Goal: Task Accomplishment & Management: Use online tool/utility

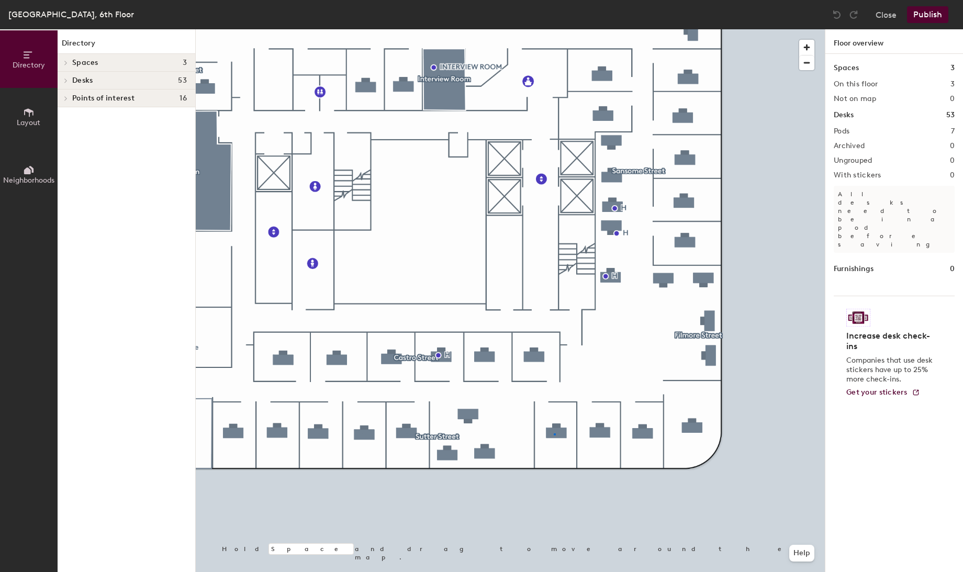
click at [555, 29] on div at bounding box center [510, 29] width 629 height 0
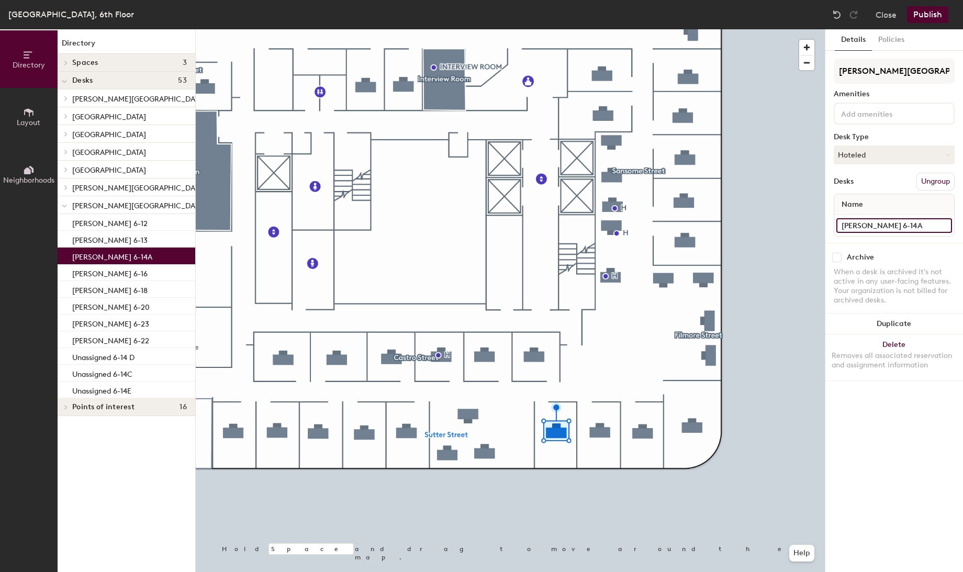
drag, startPoint x: 867, startPoint y: 226, endPoint x: 873, endPoint y: 224, distance: 6.5
click at [867, 225] on input "Avy Mallik 6-14A" at bounding box center [895, 225] width 116 height 15
click at [878, 224] on input "Avy Mallik 6-14A" at bounding box center [895, 225] width 116 height 15
type input "Deputy Commissioner 6-14A"
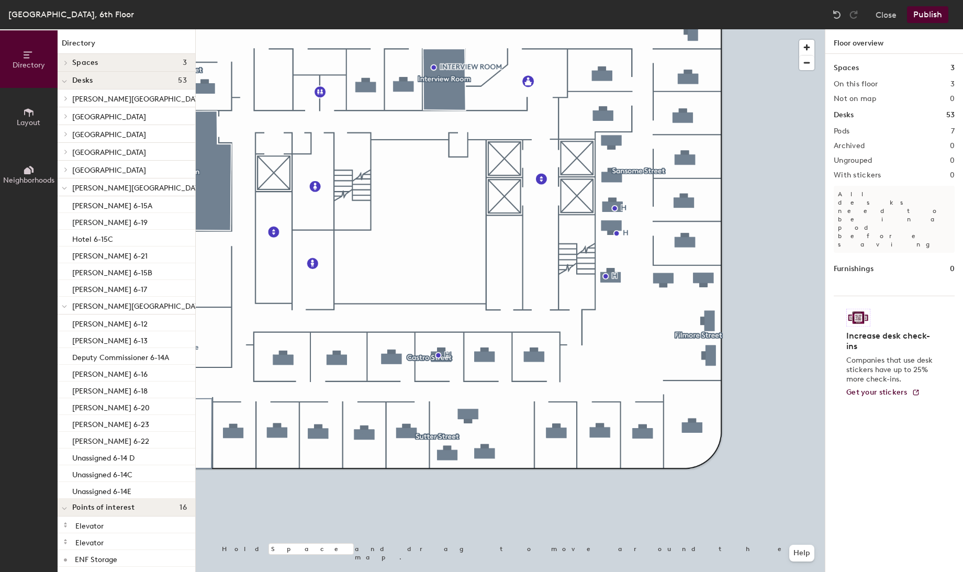
click at [922, 14] on button "Publish" at bounding box center [927, 14] width 41 height 17
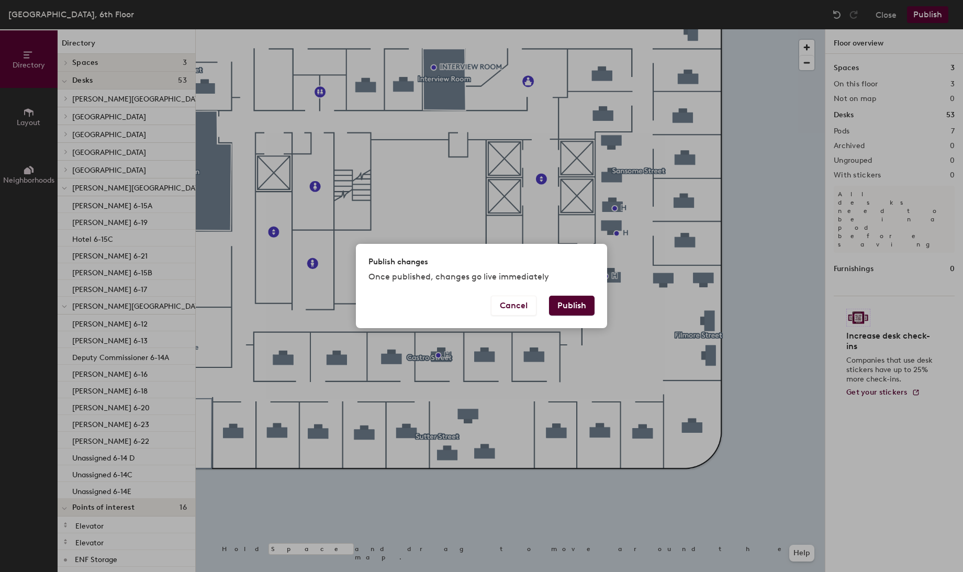
click at [561, 298] on button "Publish" at bounding box center [572, 306] width 46 height 20
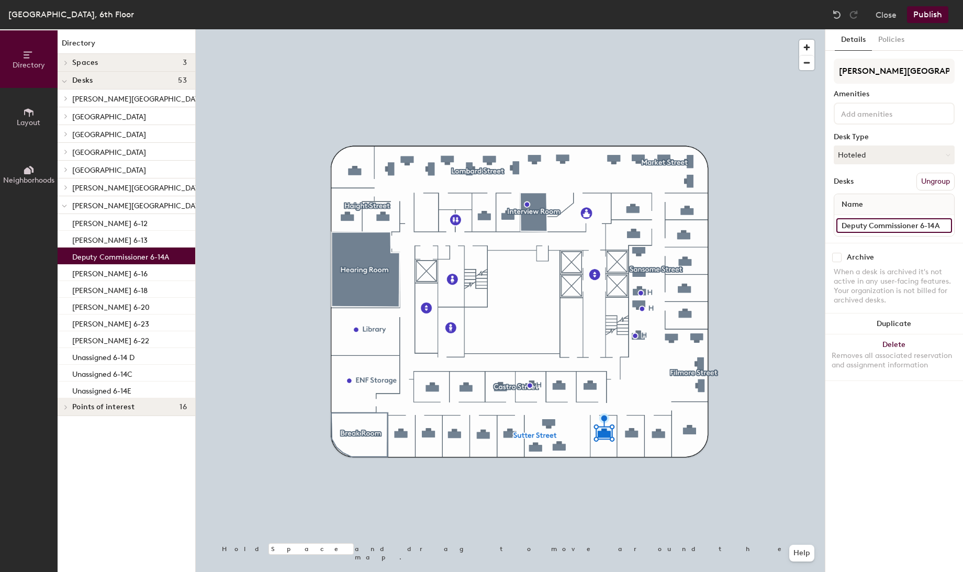
click at [866, 220] on input "Deputy Commissioner 6-14A" at bounding box center [895, 225] width 116 height 15
click at [920, 223] on input "Deputy Commissioner 6-14A" at bounding box center [895, 225] width 116 height 15
type input "Deputy Commissioner Office 6-14A"
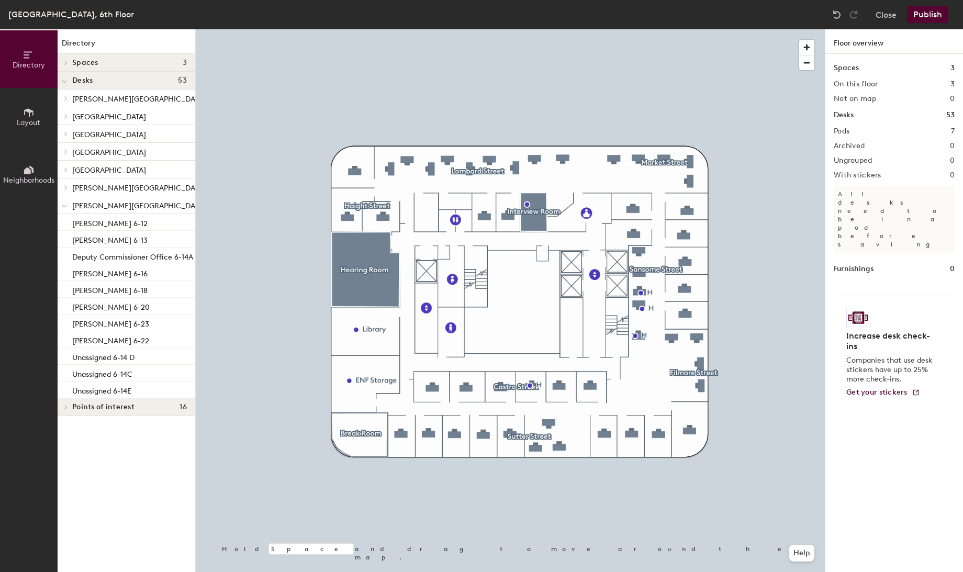
click at [919, 15] on button "Publish" at bounding box center [927, 14] width 41 height 17
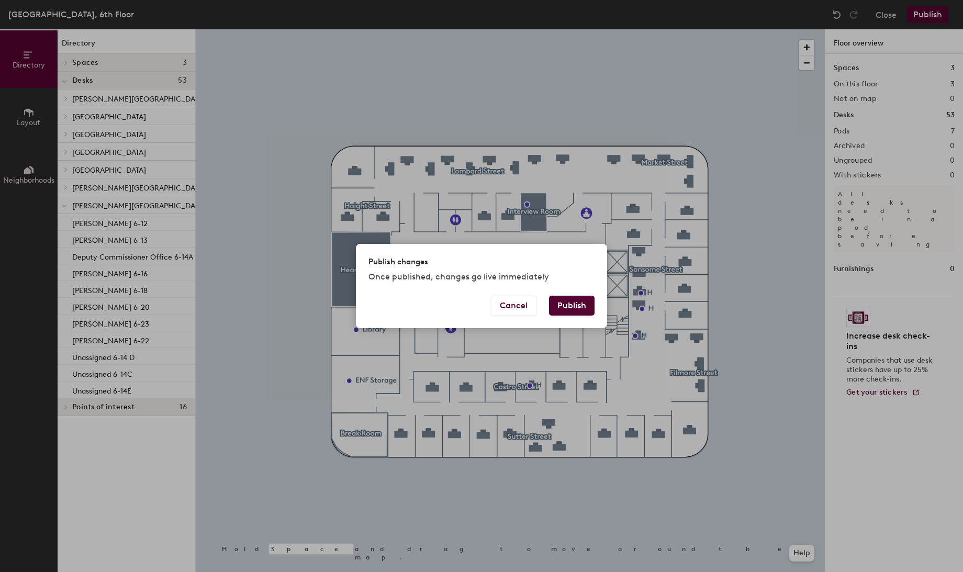
click at [565, 301] on button "Publish" at bounding box center [572, 306] width 46 height 20
